Goal: Transaction & Acquisition: Purchase product/service

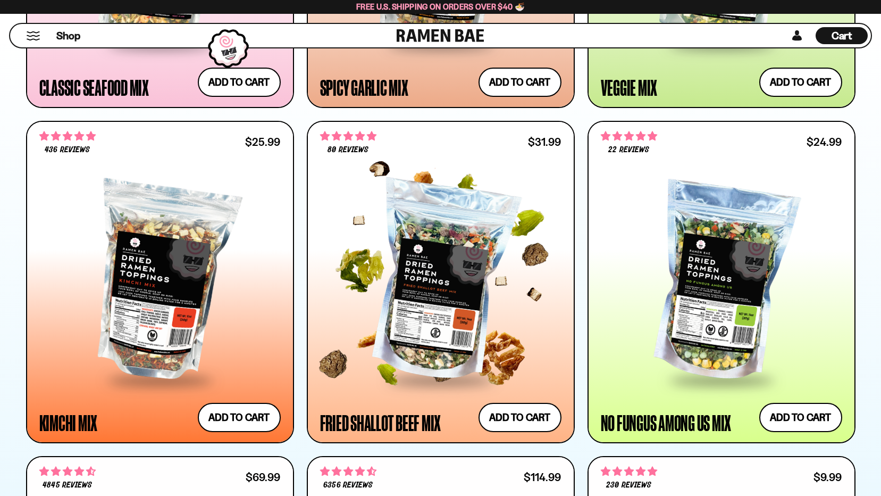
scroll to position [904, 0]
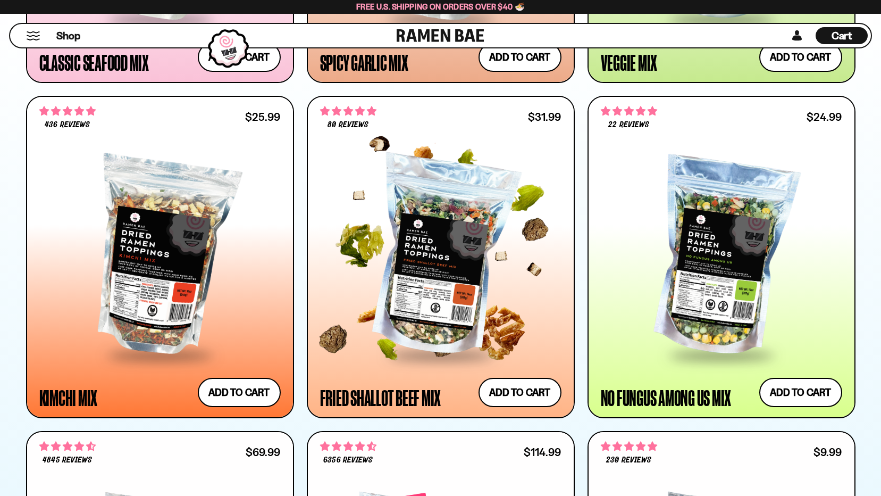
click at [452, 223] on div at bounding box center [441, 257] width 242 height 194
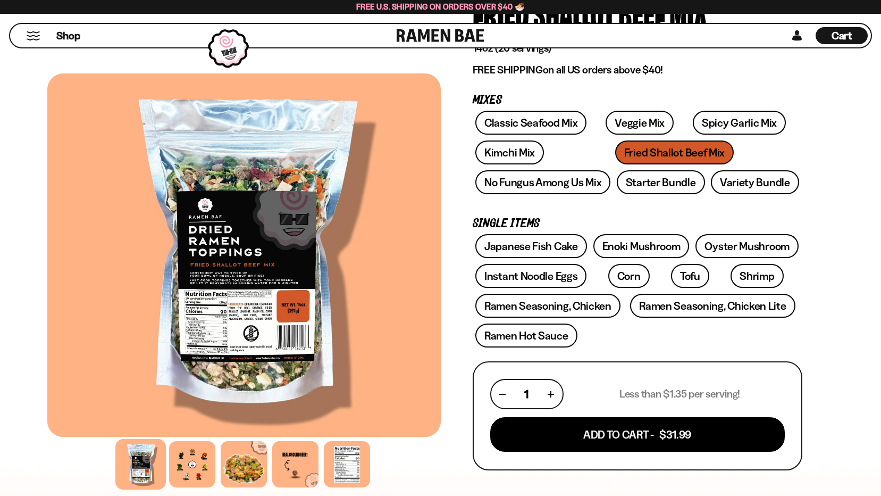
scroll to position [160, 0]
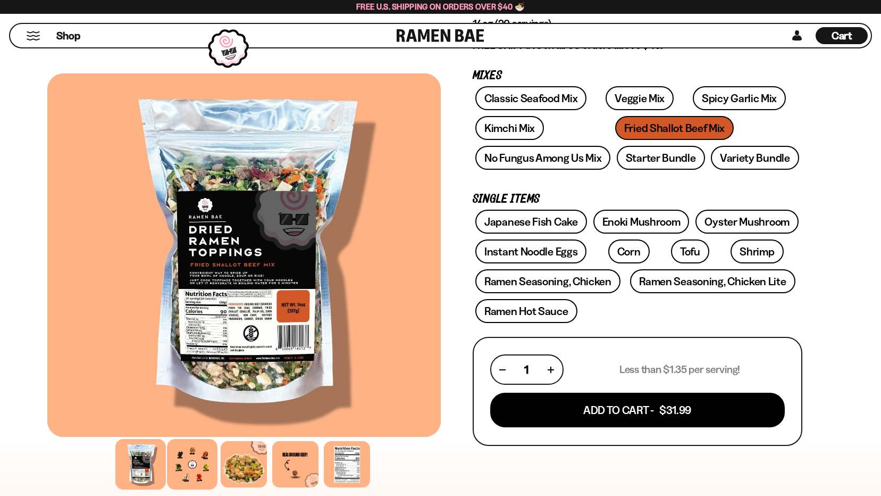
click at [192, 452] on div at bounding box center [192, 464] width 51 height 51
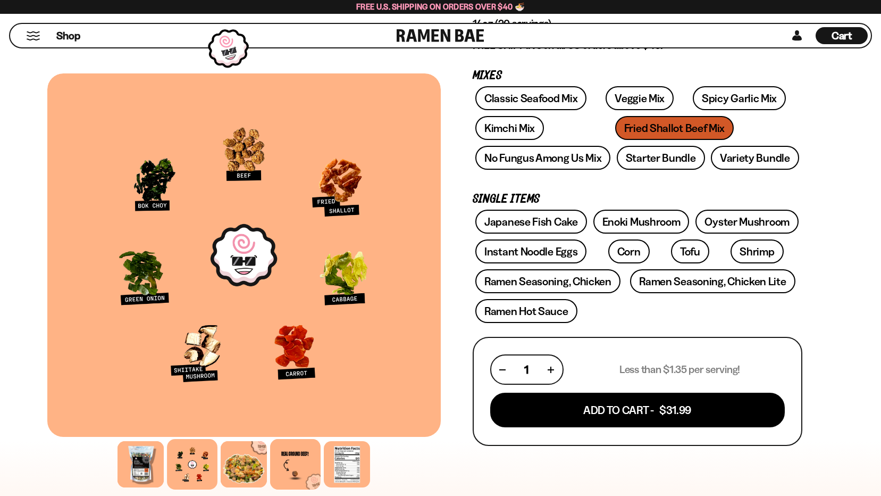
click at [291, 466] on div at bounding box center [295, 464] width 51 height 51
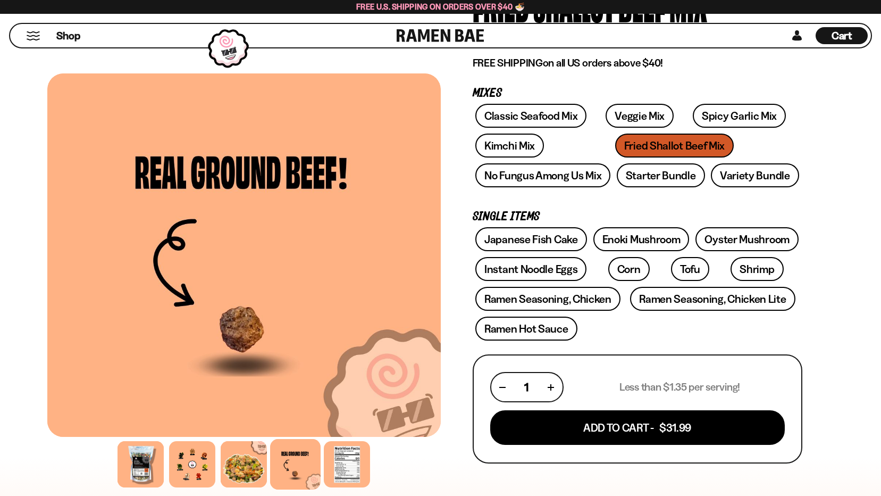
scroll to position [106, 0]
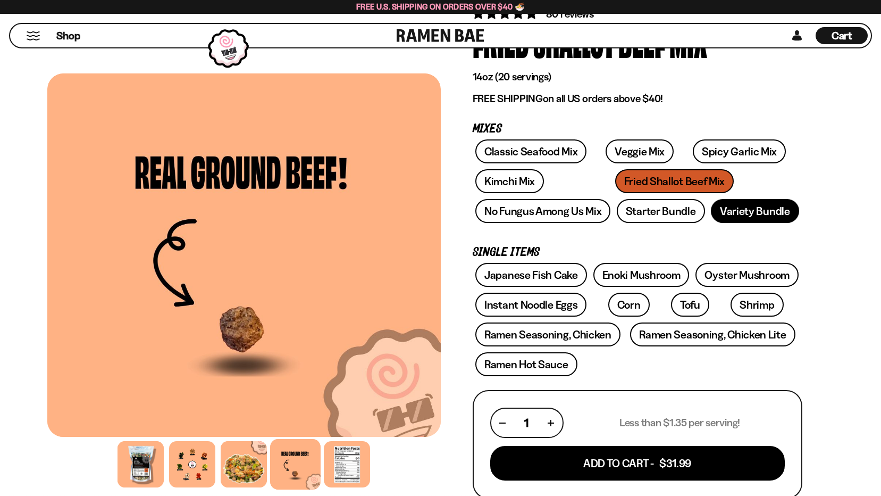
click at [760, 214] on link "Variety Bundle" at bounding box center [755, 211] width 88 height 24
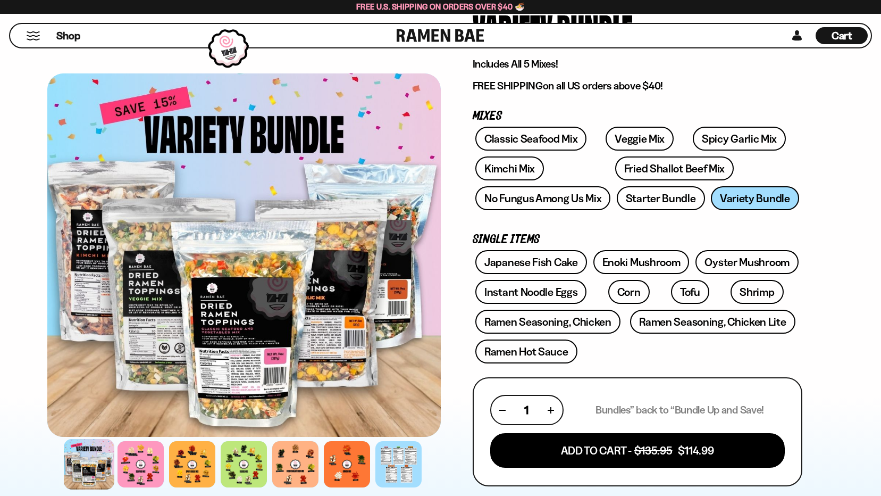
scroll to position [160, 0]
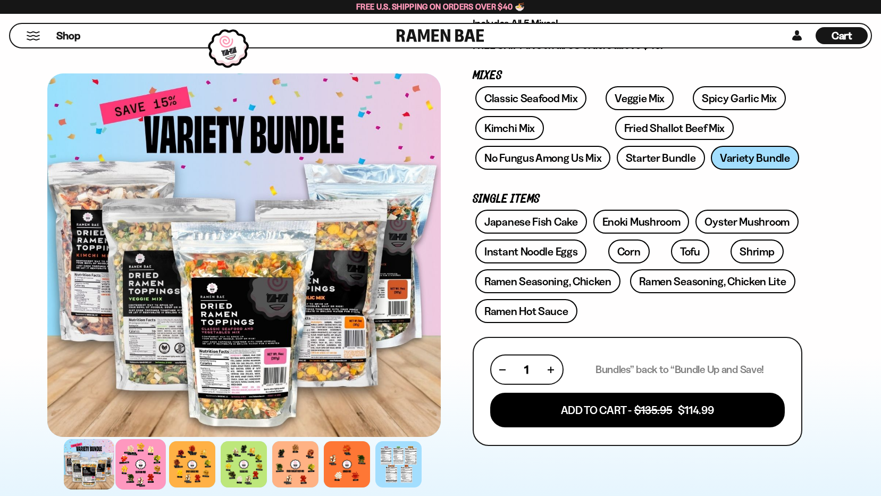
click at [136, 464] on div at bounding box center [140, 464] width 51 height 51
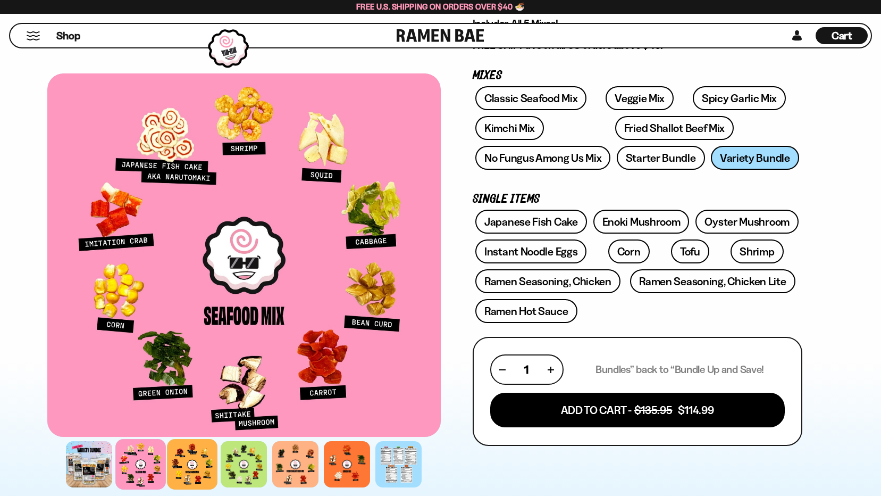
click at [186, 465] on div at bounding box center [192, 464] width 51 height 51
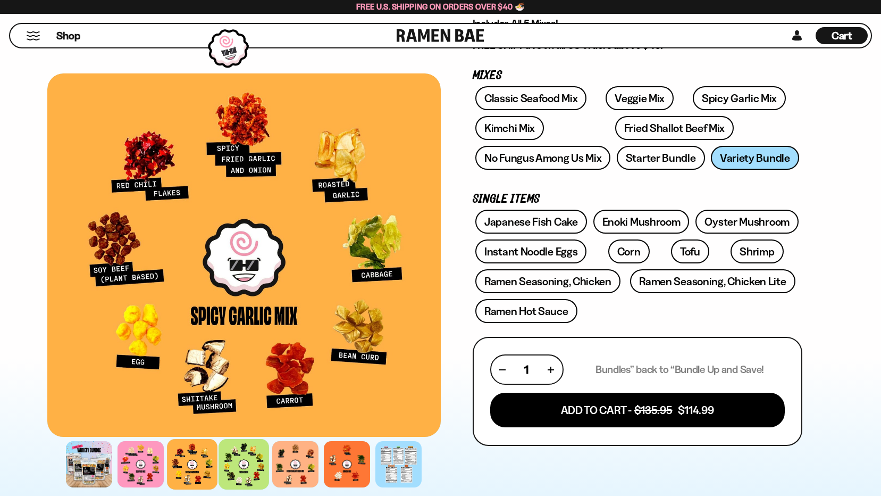
click at [242, 462] on div at bounding box center [244, 464] width 51 height 51
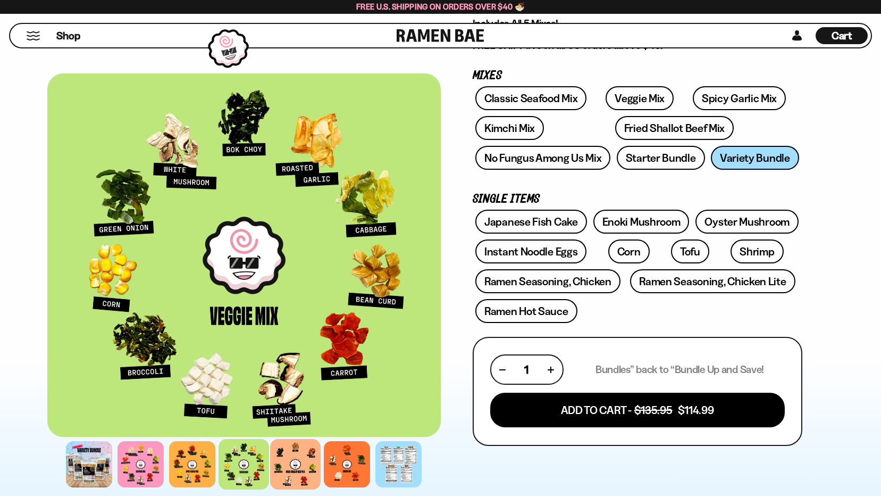
click at [287, 462] on div at bounding box center [295, 464] width 51 height 51
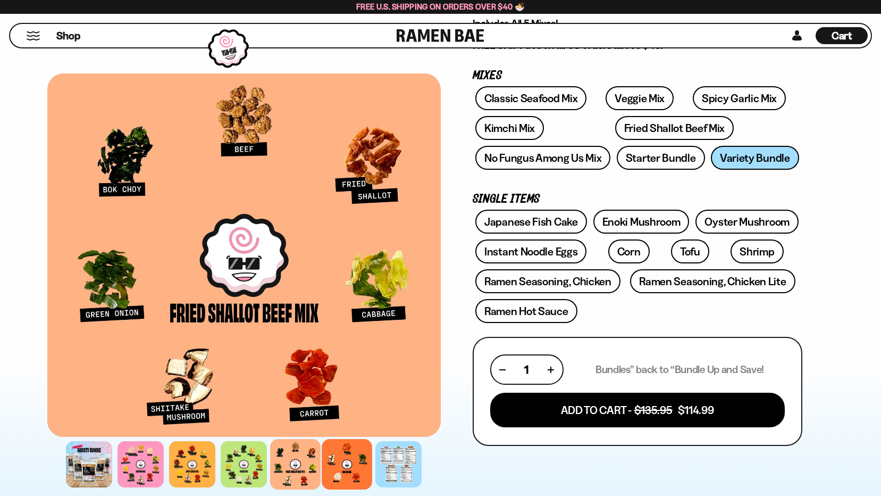
click at [359, 462] on div at bounding box center [347, 464] width 51 height 51
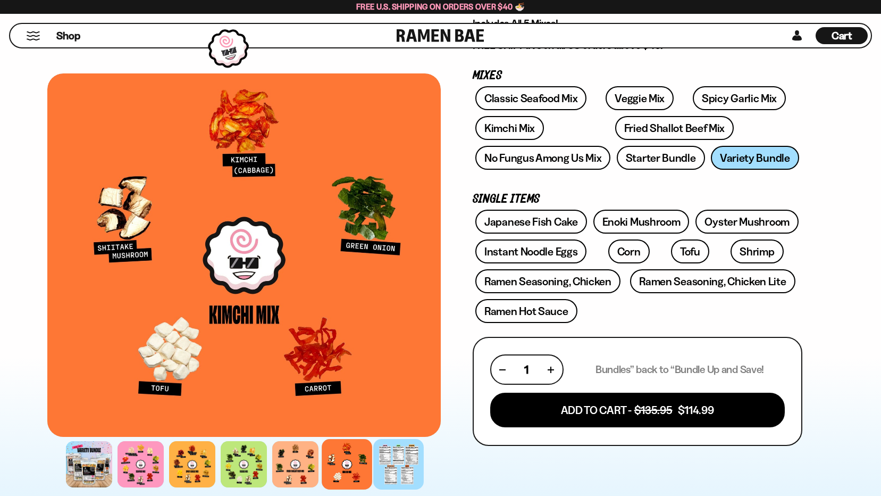
click at [398, 469] on div at bounding box center [398, 464] width 51 height 51
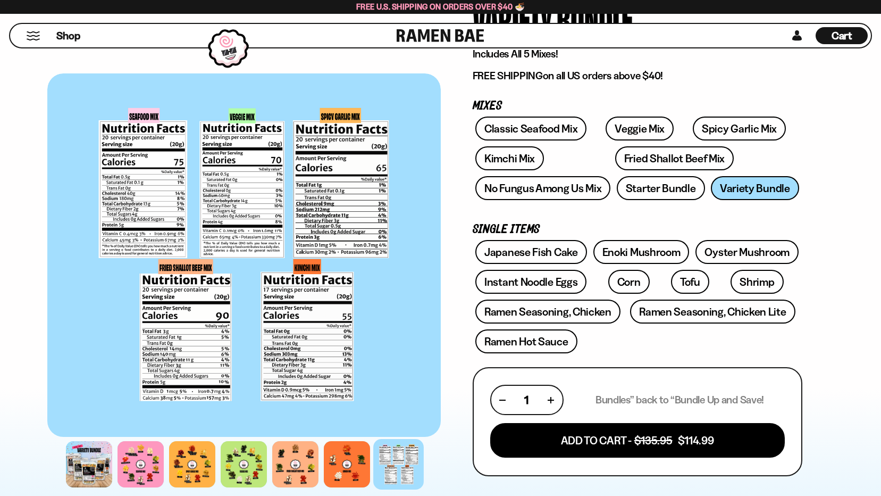
scroll to position [106, 0]
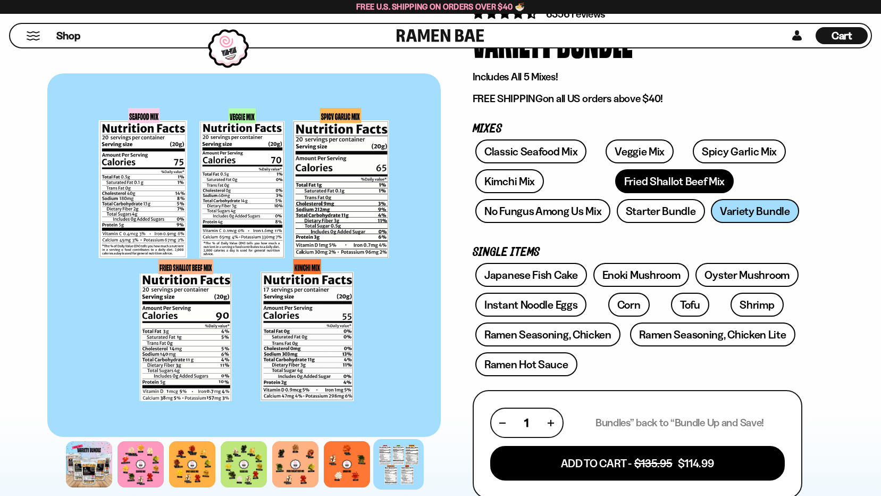
click at [615, 185] on link "Fried Shallot Beef Mix" at bounding box center [674, 181] width 119 height 24
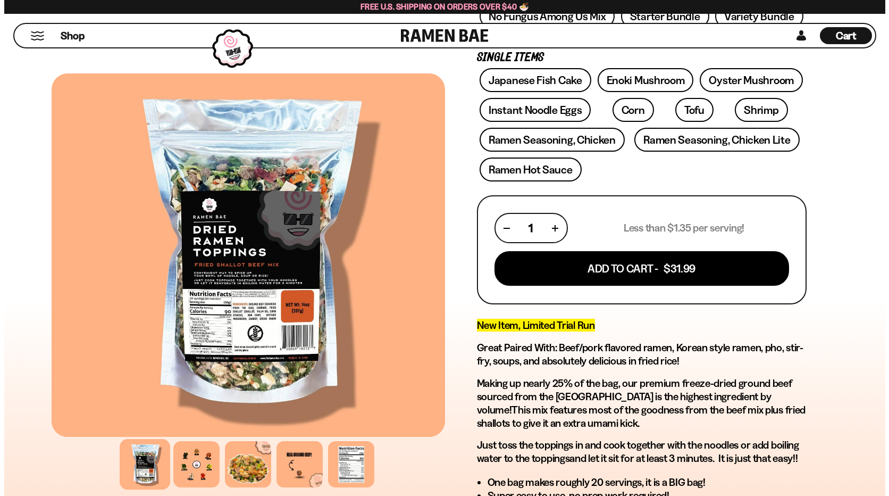
scroll to position [266, 0]
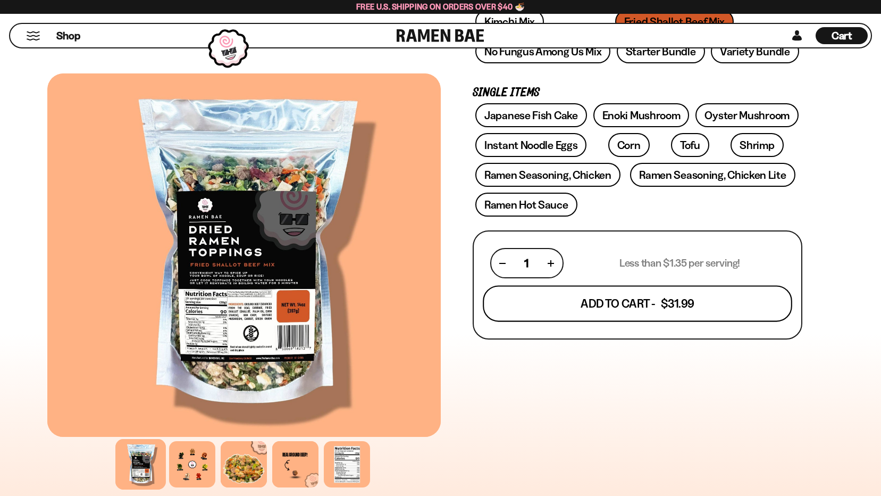
click at [619, 306] on button "Add To Cart - $31.99" at bounding box center [638, 304] width 310 height 36
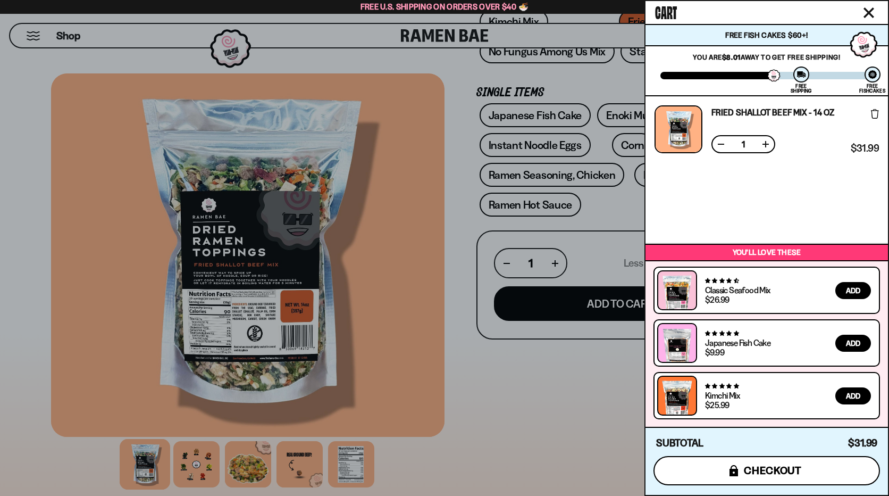
click at [765, 476] on span "checkout" at bounding box center [773, 470] width 58 height 12
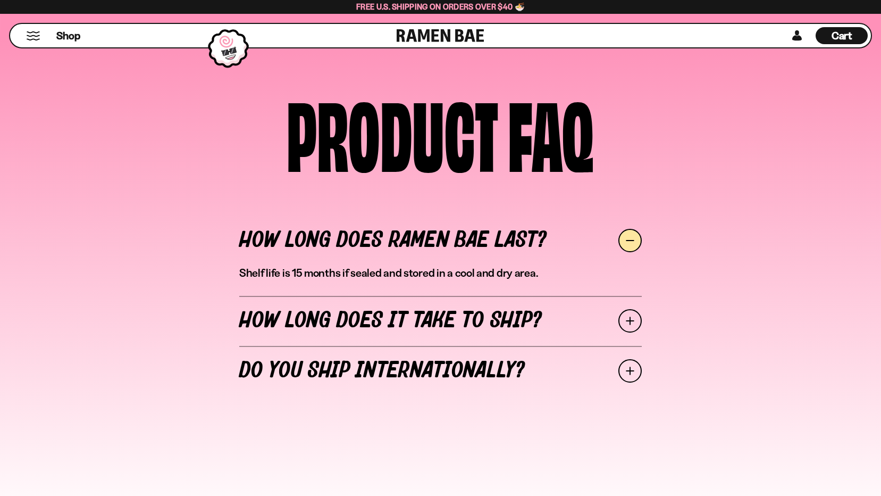
scroll to position [4628, 0]
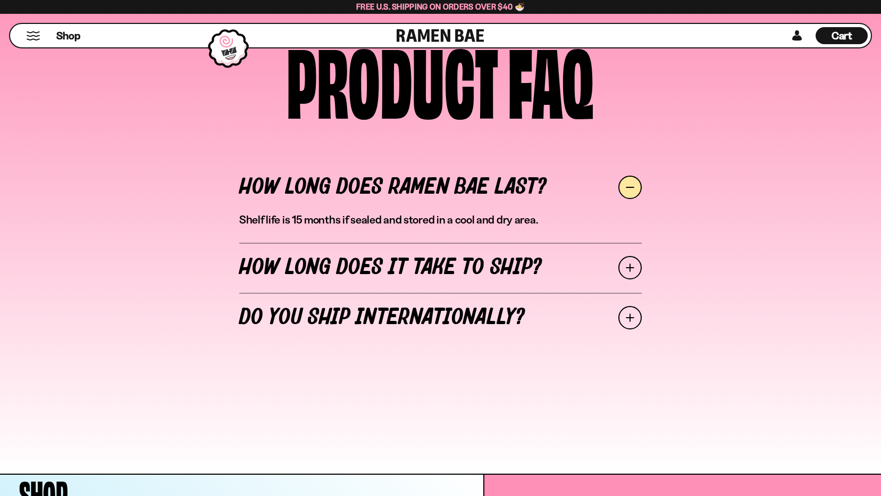
click at [350, 245] on link "How long does it take to ship?" at bounding box center [440, 268] width 403 height 50
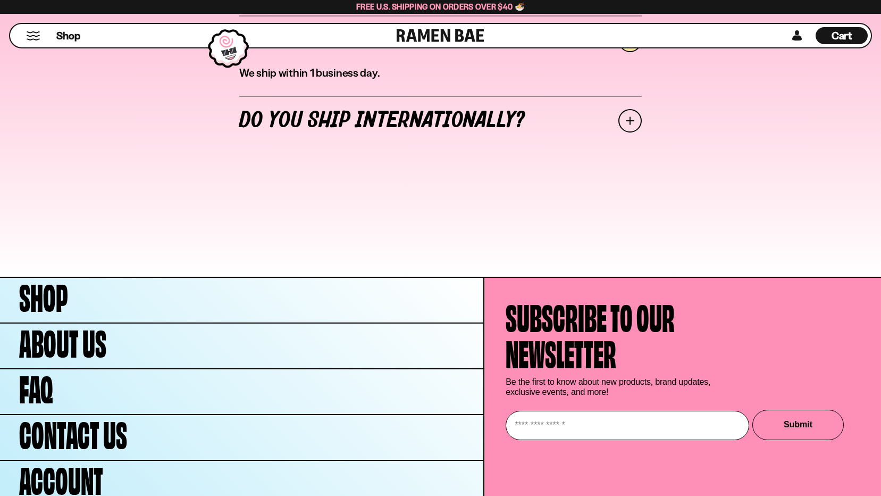
scroll to position [4841, 0]
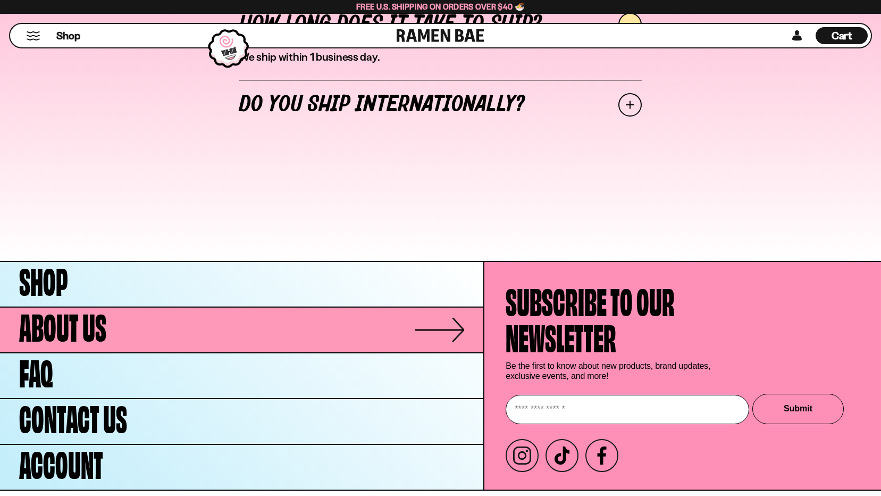
click at [68, 314] on span "About Us" at bounding box center [62, 324] width 87 height 36
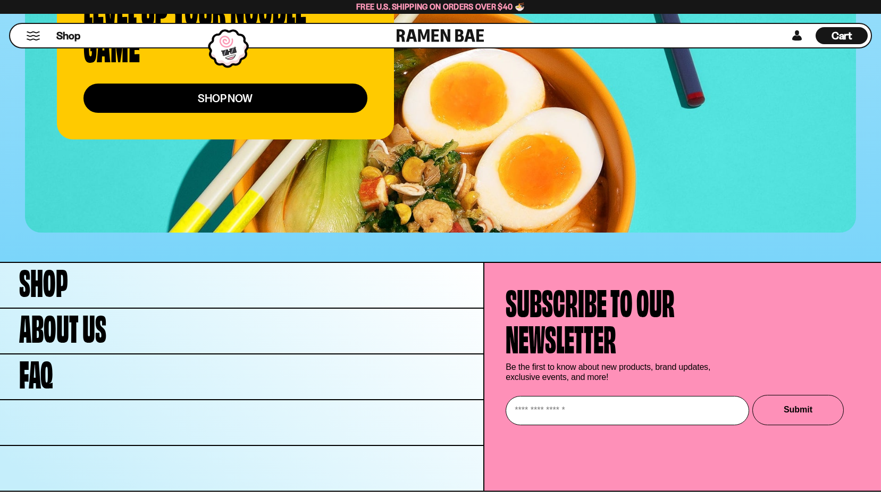
scroll to position [4207, 0]
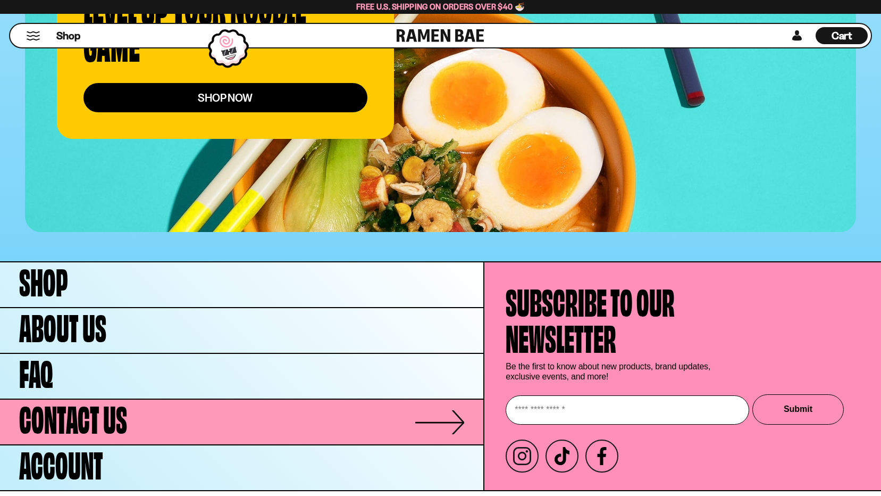
click at [173, 399] on link "Contact Us" at bounding box center [242, 421] width 484 height 45
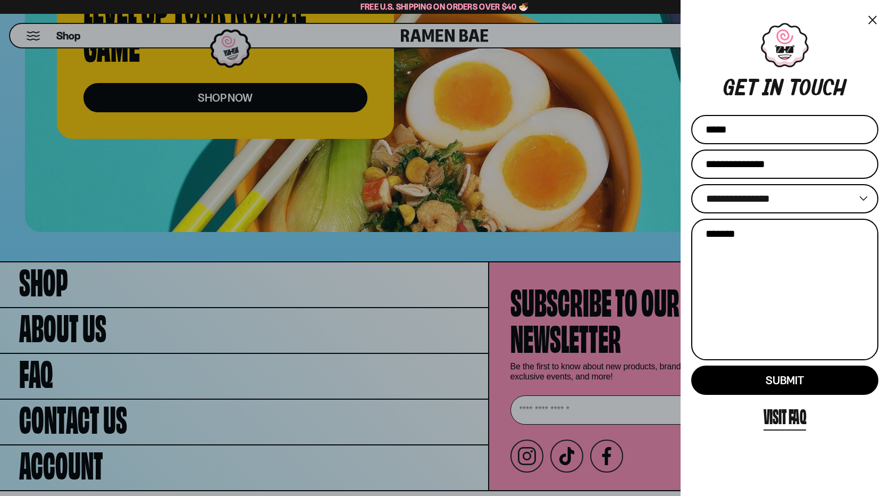
click at [44, 296] on div at bounding box center [444, 248] width 889 height 496
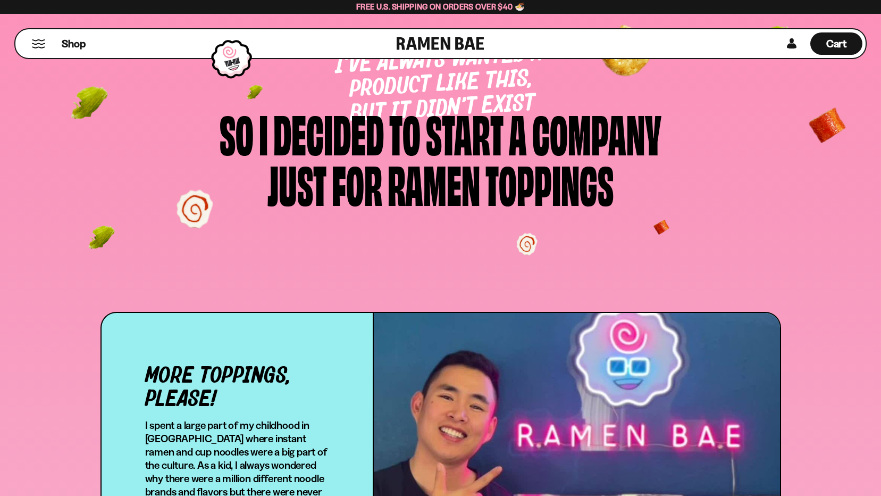
scroll to position [0, 0]
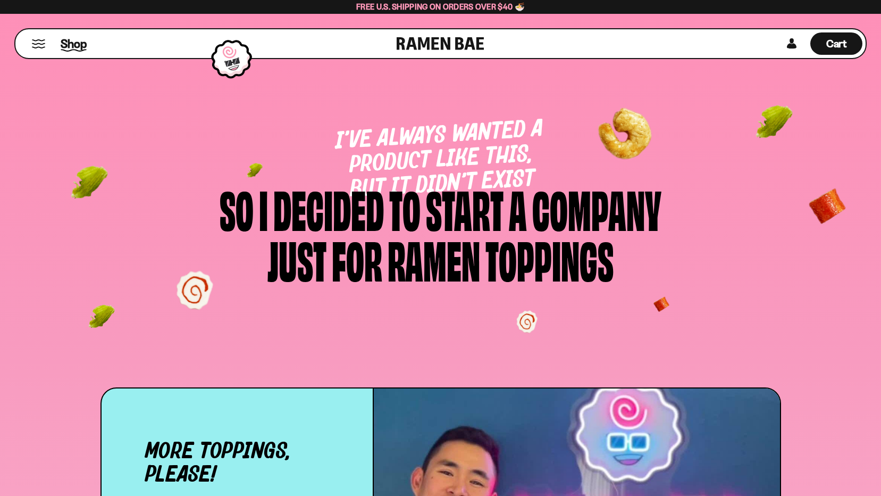
click at [72, 41] on span "Shop" at bounding box center [74, 44] width 26 height 16
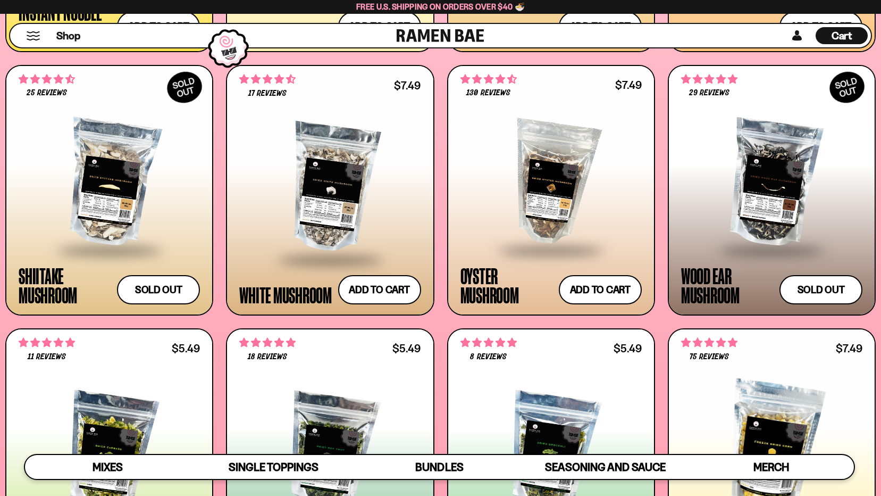
scroll to position [1543, 0]
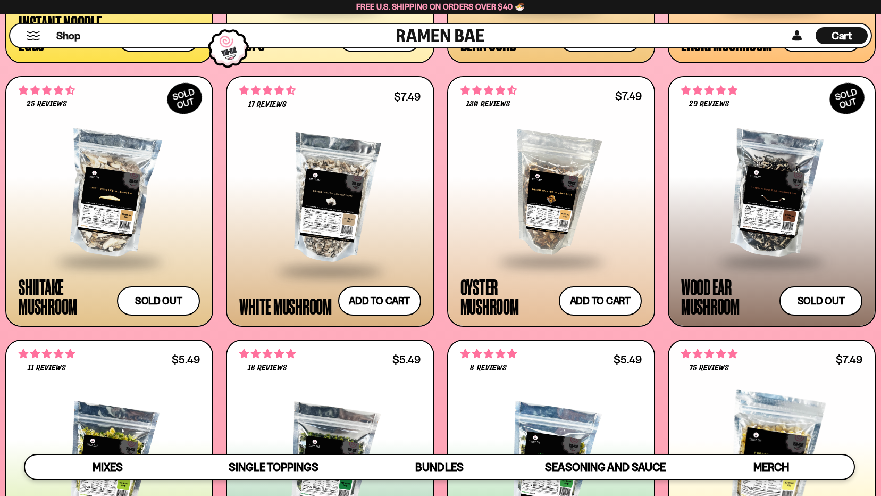
click at [335, 219] on div at bounding box center [329, 199] width 181 height 140
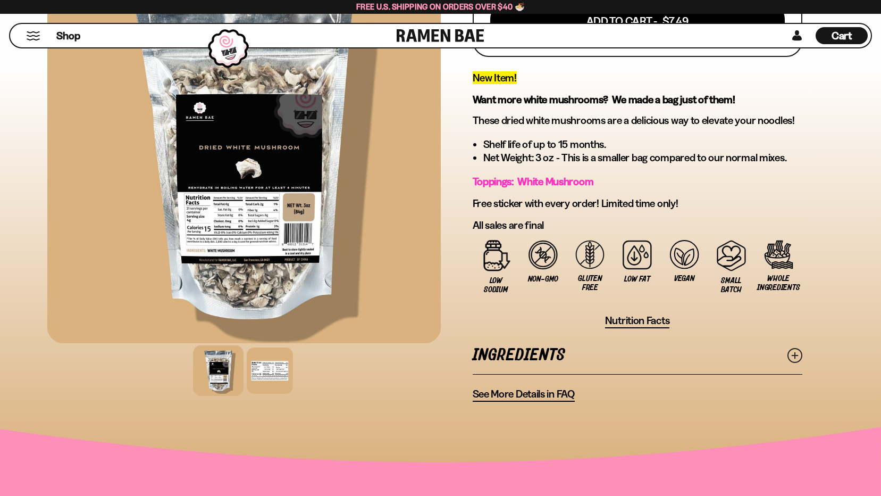
scroll to position [372, 0]
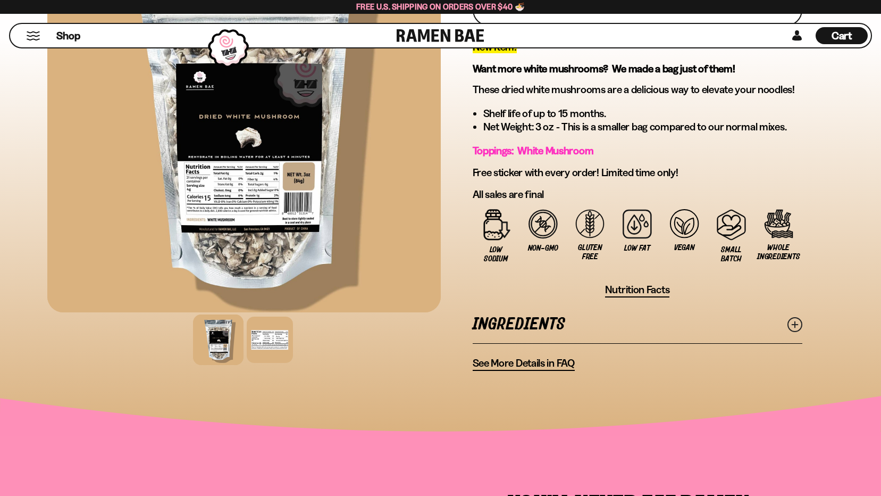
click at [544, 363] on span "See More Details in FAQ" at bounding box center [524, 362] width 102 height 13
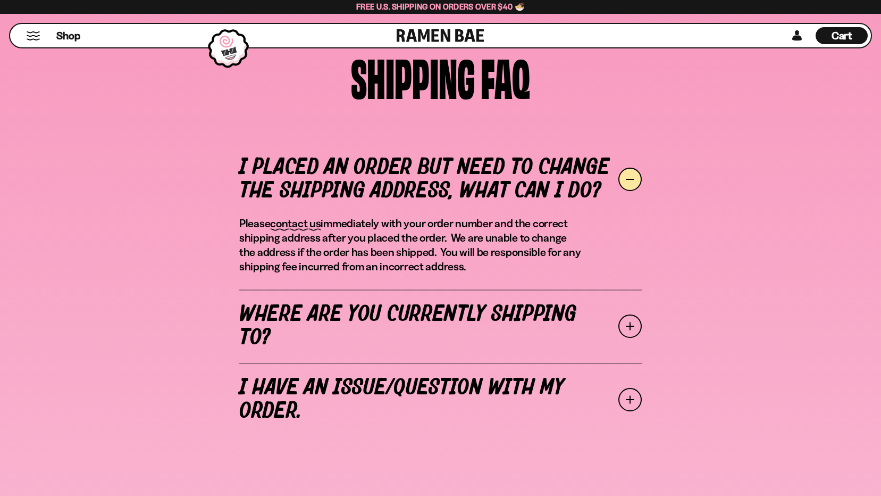
scroll to position [319, 0]
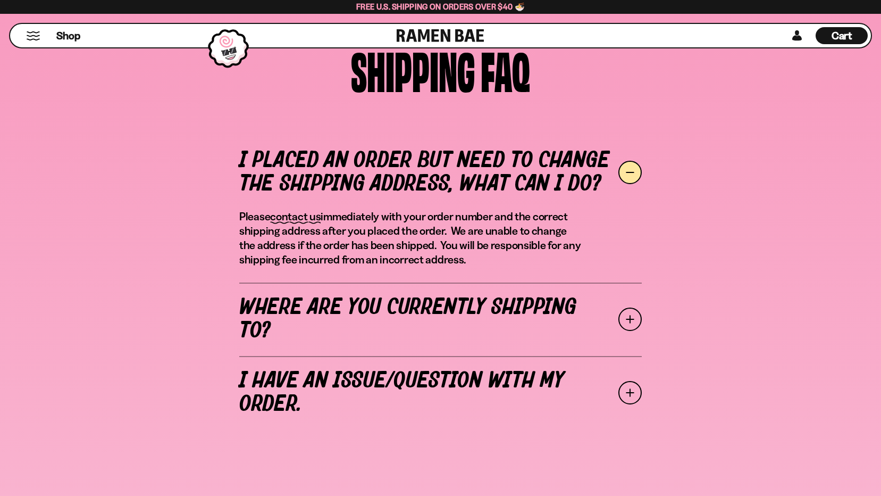
click at [483, 378] on link "I have an issue/question with my order." at bounding box center [440, 392] width 403 height 73
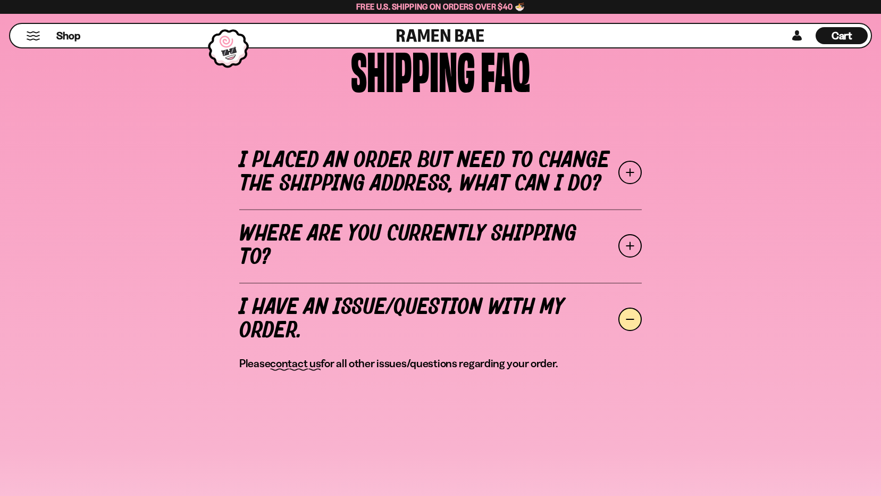
click at [507, 211] on link "Where are you currently shipping to?" at bounding box center [440, 245] width 403 height 73
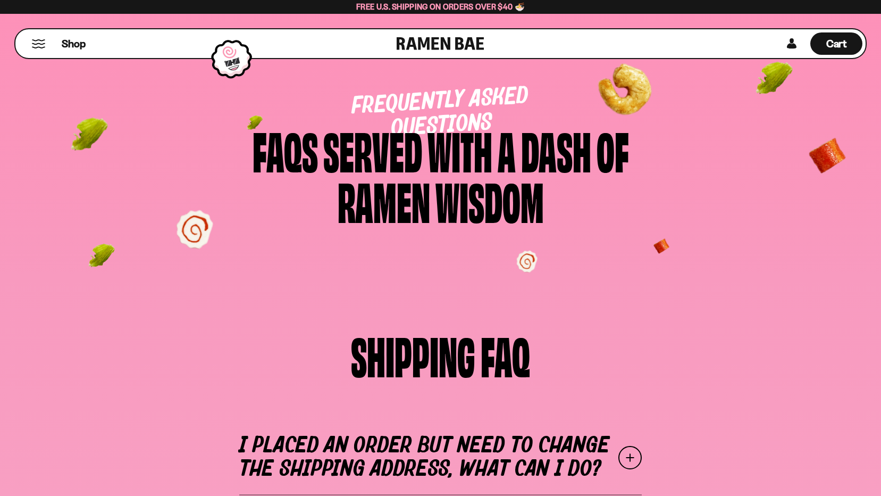
scroll to position [0, 0]
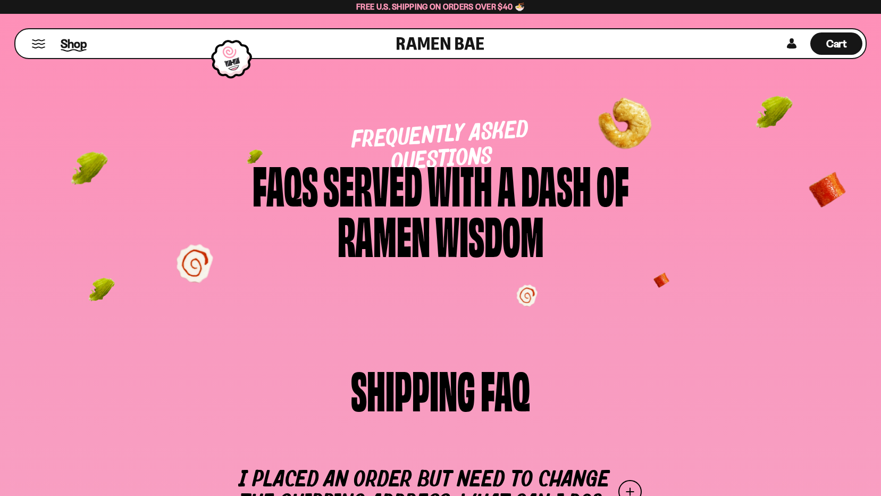
click at [75, 40] on span "Shop" at bounding box center [74, 44] width 26 height 16
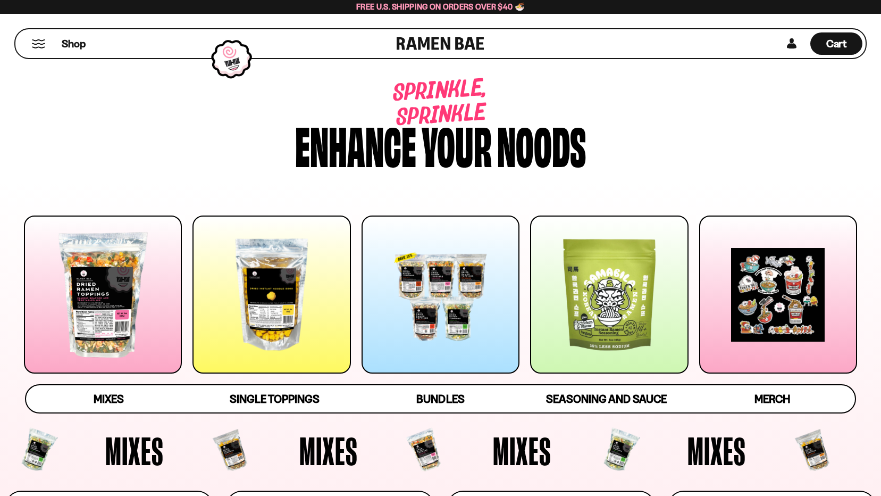
click at [109, 300] on div at bounding box center [103, 294] width 158 height 158
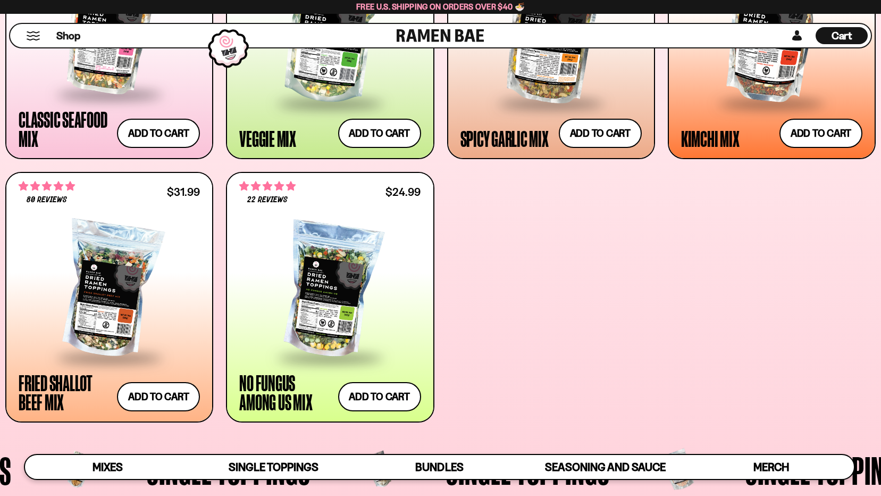
scroll to position [586, 0]
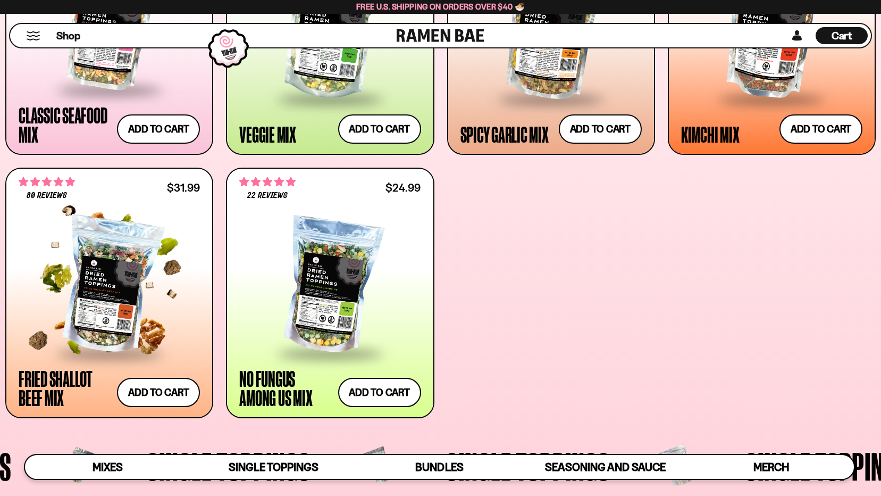
click at [97, 315] on div at bounding box center [109, 285] width 181 height 133
